Goal: Check status: Check status

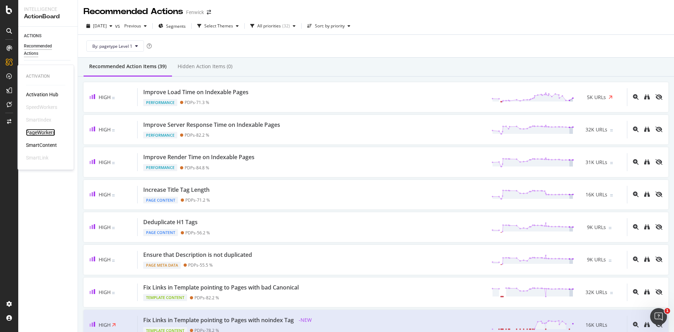
click at [44, 133] on div "PageWorkers" at bounding box center [40, 132] width 29 height 7
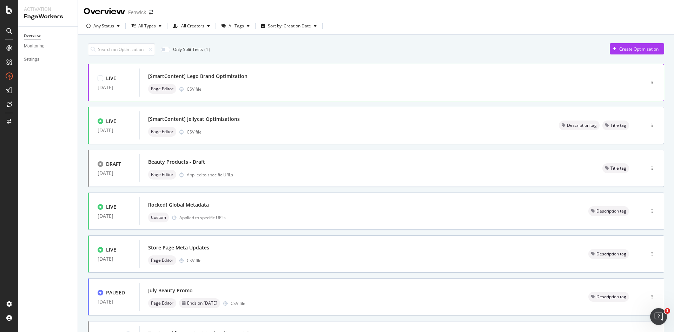
click at [302, 85] on div "Page Editor CSV file" at bounding box center [381, 89] width 467 height 10
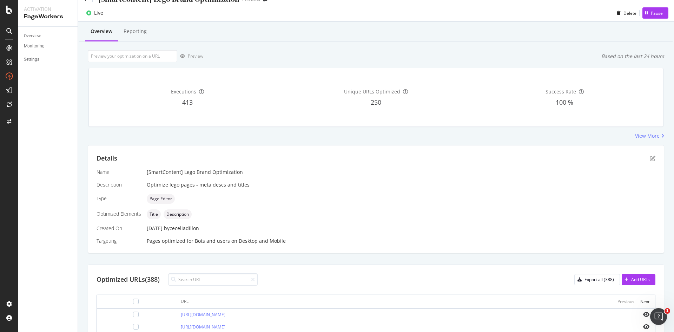
scroll to position [12, 0]
click at [136, 36] on div "Reporting" at bounding box center [135, 31] width 34 height 19
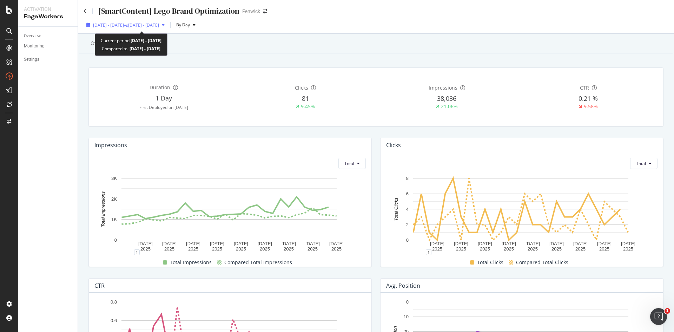
click at [114, 22] on span "[DATE] - [DATE]" at bounding box center [108, 25] width 31 height 6
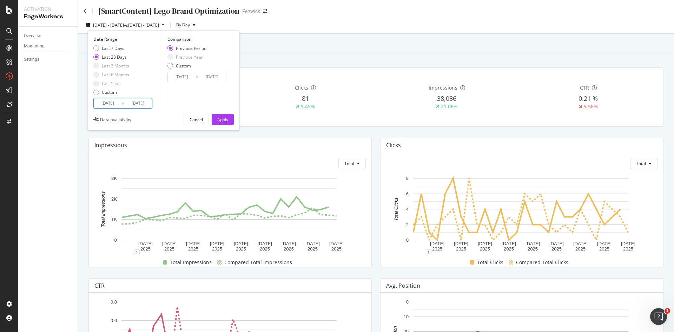
click at [101, 104] on input "[DATE]" at bounding box center [108, 103] width 28 height 10
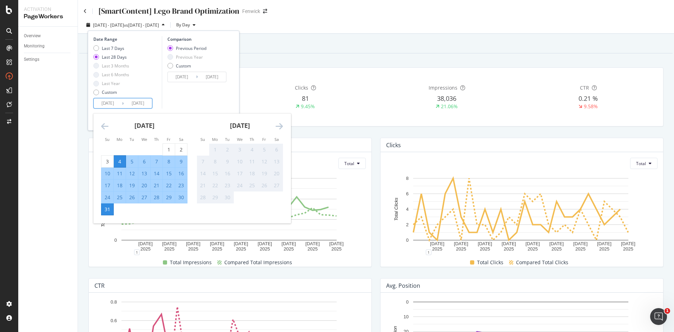
click at [188, 95] on div "Comparison Previous Period Previous Year Custom [DATE] Navigate forward to inte…" at bounding box center [195, 72] width 67 height 72
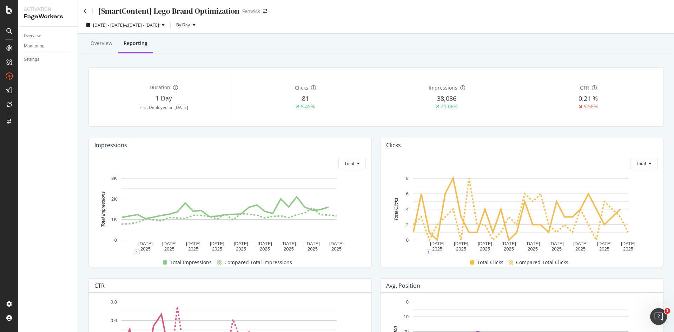
click at [278, 122] on div "Duration 1 Day First Deployed on [DATE] Clicks 81 9.45% Impressions 38,036 21.0…" at bounding box center [376, 97] width 575 height 58
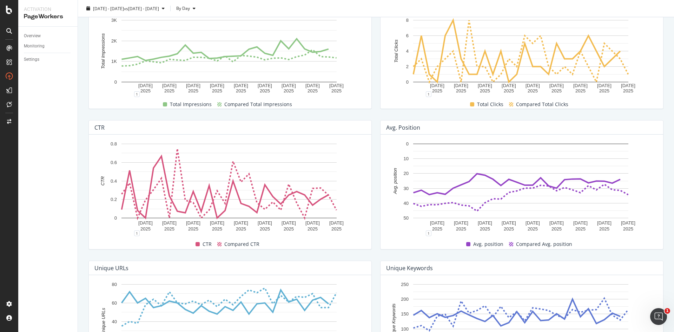
scroll to position [158, 0]
